Goal: Check status: Check status

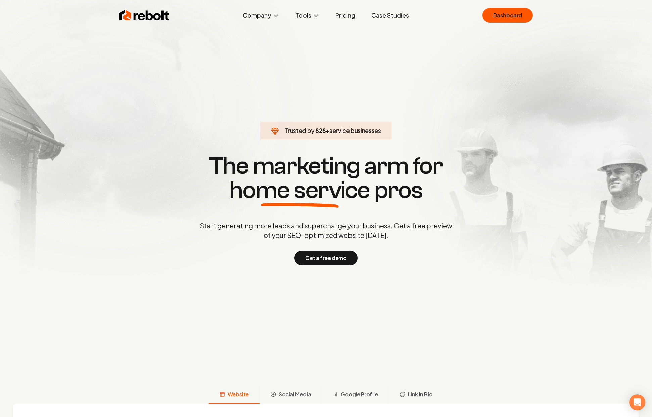
click at [349, 16] on link "Pricing" at bounding box center [345, 15] width 31 height 13
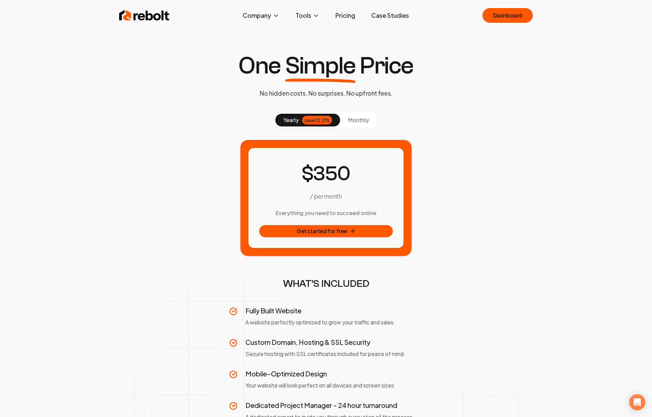
click at [355, 122] on span "monthly" at bounding box center [358, 119] width 21 height 7
click at [295, 121] on span "yearly" at bounding box center [290, 120] width 15 height 8
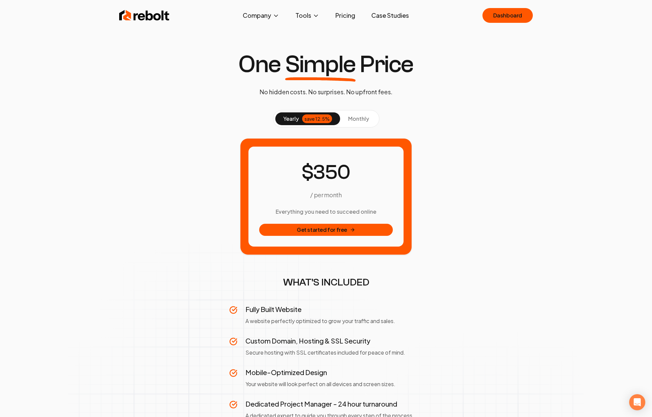
click at [355, 123] on button "monthly" at bounding box center [358, 118] width 37 height 13
click at [293, 122] on span "yearly" at bounding box center [290, 119] width 15 height 8
click at [369, 118] on button "monthly" at bounding box center [358, 118] width 37 height 13
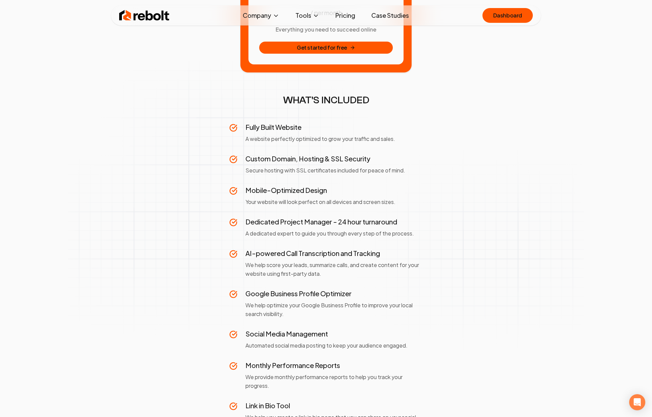
scroll to position [0, 0]
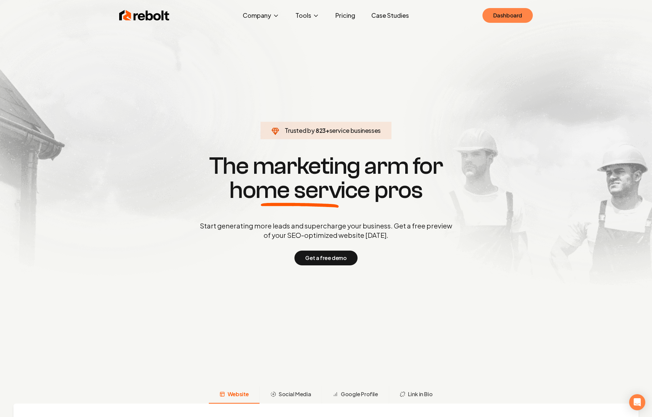
click at [519, 10] on link "Dashboard" at bounding box center [507, 15] width 50 height 15
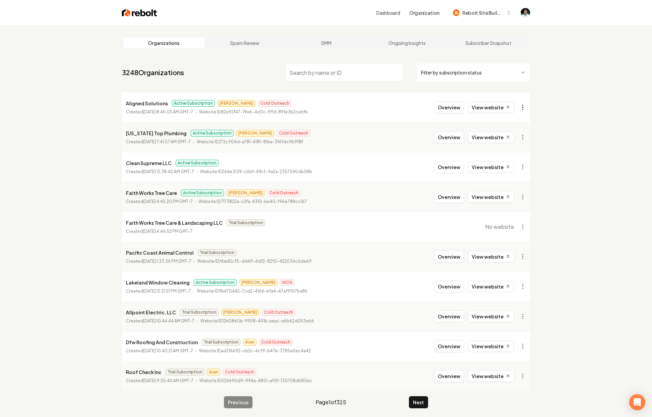
click at [520, 108] on html "Dashboard Organization Rebolt Site Builder Organizations Spam Review SMM Ongoin…" at bounding box center [326, 208] width 652 height 417
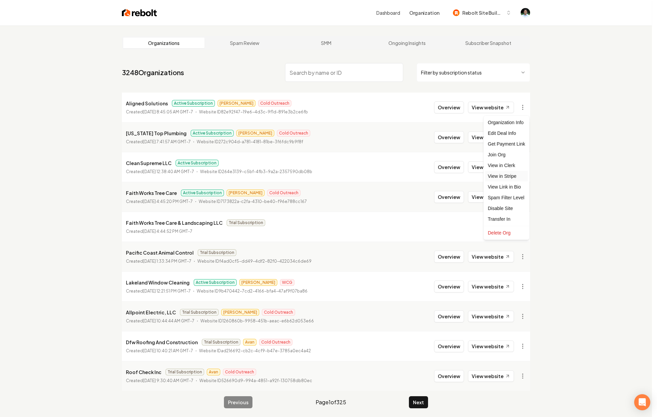
click at [508, 175] on link "View in Stripe" at bounding box center [506, 176] width 43 height 11
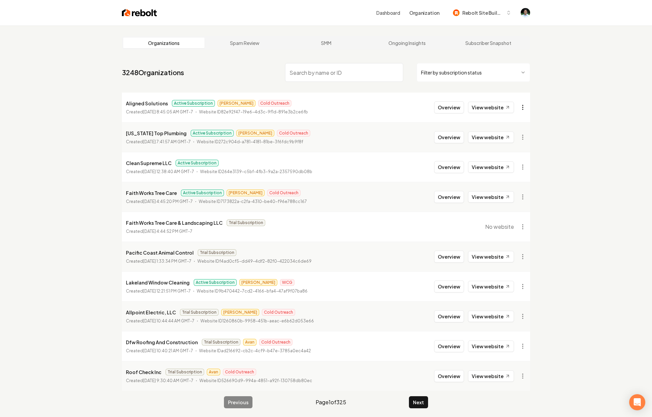
click at [526, 106] on html "Dashboard Organization Rebolt Site Builder Organizations Spam Review SMM Ongoin…" at bounding box center [326, 208] width 652 height 417
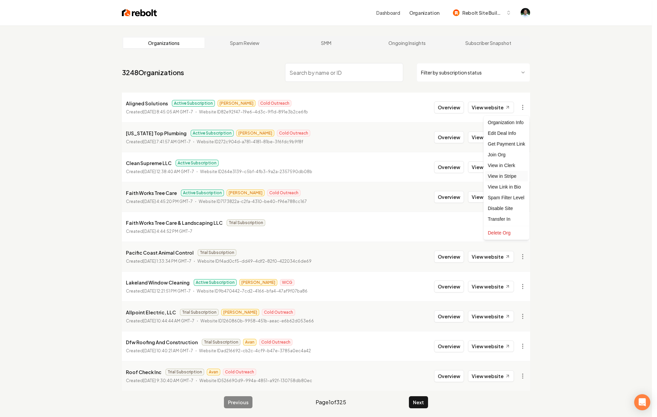
click at [510, 174] on link "View in Stripe" at bounding box center [506, 176] width 43 height 11
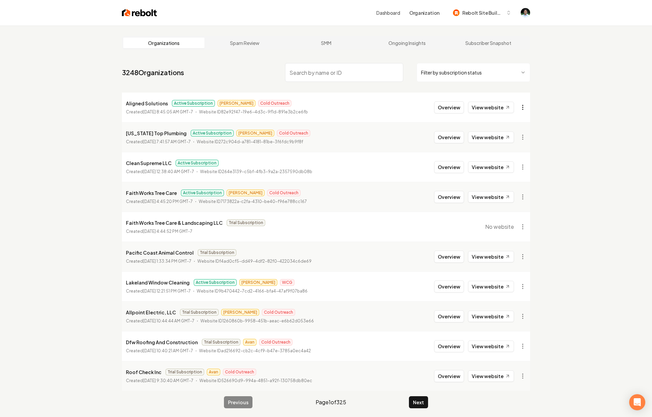
click at [523, 104] on html "Dashboard Organization Rebolt Site Builder Organizations Spam Review SMM Ongoin…" at bounding box center [326, 208] width 652 height 417
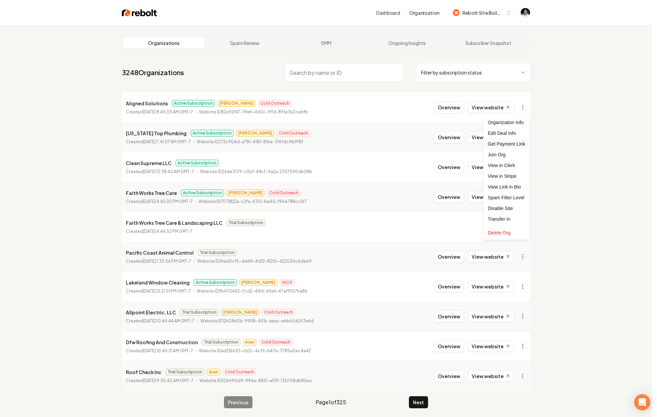
click at [517, 144] on div "Get Payment Link" at bounding box center [506, 144] width 43 height 11
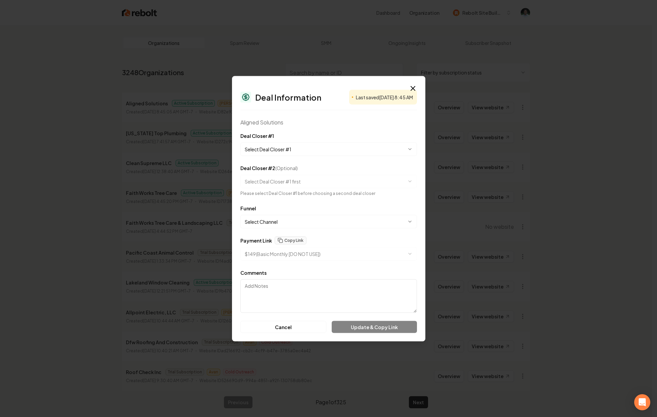
select select "**********"
click at [267, 247] on body "Dashboard Organization Rebolt Site Builder Organizations Spam Review SMM Ongoin…" at bounding box center [326, 208] width 652 height 417
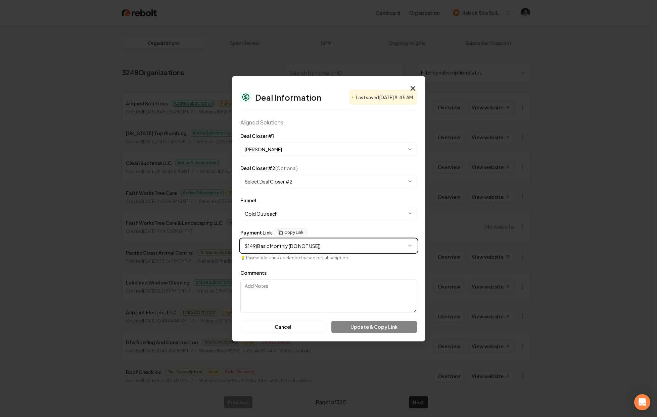
click at [351, 227] on body "Dashboard Organization Rebolt Site Builder Organizations Spam Review SMM Ongoin…" at bounding box center [326, 208] width 652 height 417
click at [276, 246] on body "Dashboard Organization Rebolt Site Builder Organizations Spam Review SMM Ongoin…" at bounding box center [326, 208] width 652 height 417
click at [329, 234] on body "Dashboard Organization Rebolt Site Builder Organizations Spam Review SMM Ongoin…" at bounding box center [326, 208] width 652 height 417
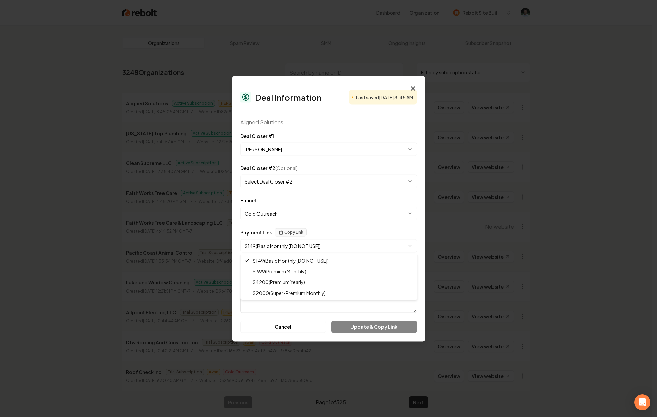
click at [326, 242] on body "Dashboard Organization Rebolt Site Builder Organizations Spam Review SMM Ongoin…" at bounding box center [326, 208] width 652 height 417
click at [292, 307] on body "Dashboard Organization Rebolt Site Builder Organizations Spam Review SMM Ongoin…" at bounding box center [326, 208] width 652 height 417
click at [414, 86] on icon "button" at bounding box center [413, 88] width 4 height 4
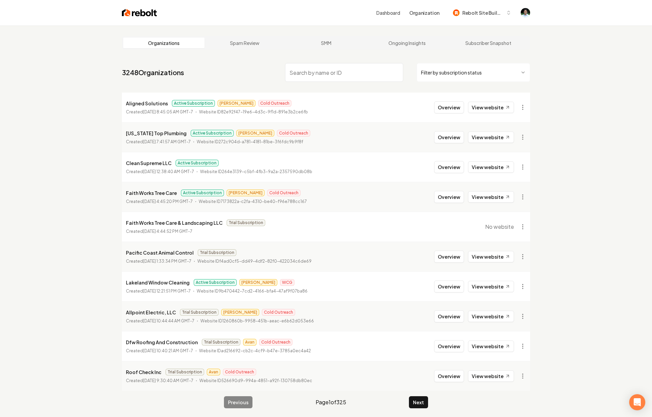
click at [330, 174] on li "Clean Supreme LLC Active Subscription Created [DATE] 12:38:40 AM GMT-7 Website …" at bounding box center [326, 167] width 408 height 30
